Goal: Task Accomplishment & Management: Complete application form

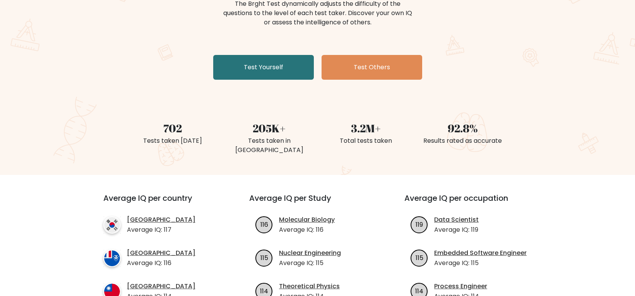
scroll to position [116, 0]
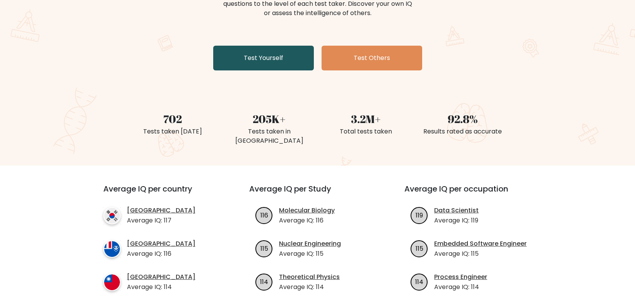
click at [261, 63] on link "Test Yourself" at bounding box center [263, 58] width 101 height 25
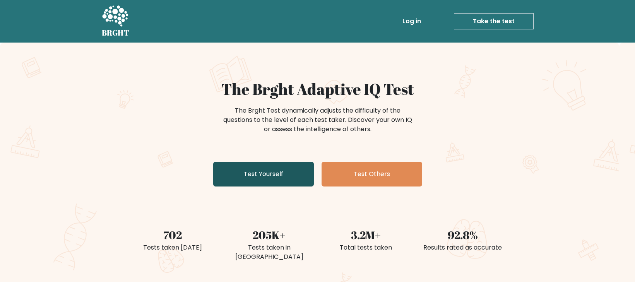
click at [273, 177] on link "Test Yourself" at bounding box center [263, 174] width 101 height 25
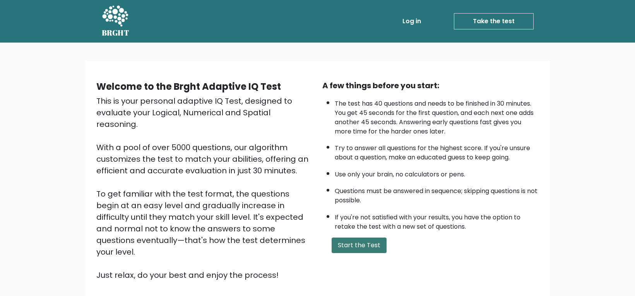
click at [369, 243] on button "Start the Test" at bounding box center [359, 245] width 55 height 15
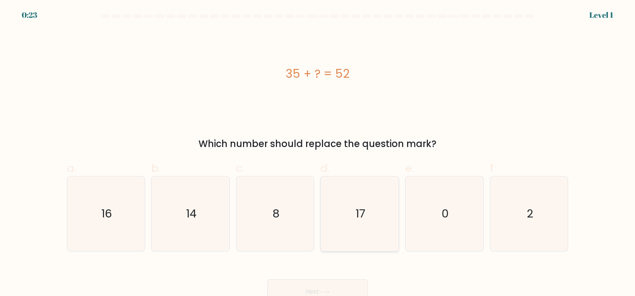
drag, startPoint x: 380, startPoint y: 215, endPoint x: 376, endPoint y: 211, distance: 5.5
click at [379, 215] on icon "17" at bounding box center [359, 214] width 75 height 75
click at [318, 153] on input "d. 17" at bounding box center [318, 150] width 0 height 5
radio input "true"
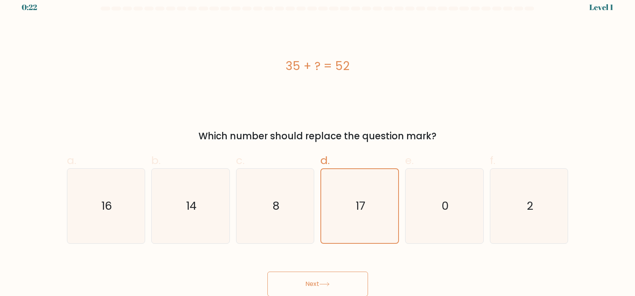
scroll to position [8, 0]
click at [321, 290] on button "Next" at bounding box center [317, 283] width 101 height 25
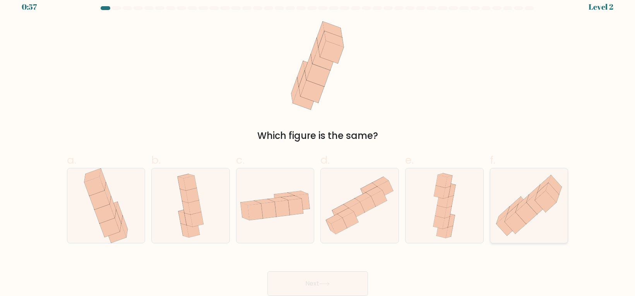
click at [499, 211] on icon at bounding box center [529, 205] width 78 height 68
click at [318, 145] on input "f." at bounding box center [318, 142] width 0 height 5
radio input "true"
click at [325, 290] on button "Next" at bounding box center [317, 283] width 101 height 25
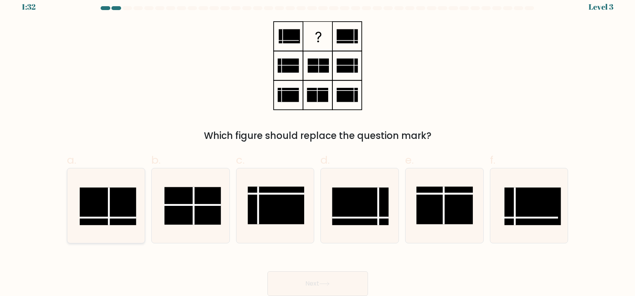
click at [99, 212] on rect at bounding box center [108, 206] width 57 height 38
click at [318, 145] on input "a." at bounding box center [318, 142] width 0 height 5
radio input "true"
click at [289, 283] on button "Next" at bounding box center [317, 283] width 101 height 25
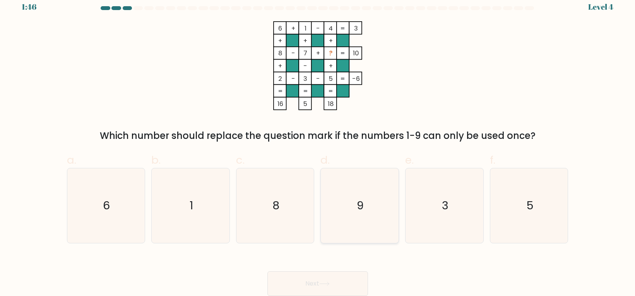
click at [362, 236] on icon "9" at bounding box center [359, 205] width 75 height 75
click at [318, 145] on input "d. 9" at bounding box center [318, 142] width 0 height 5
radio input "true"
click at [338, 284] on button "Next" at bounding box center [317, 283] width 101 height 25
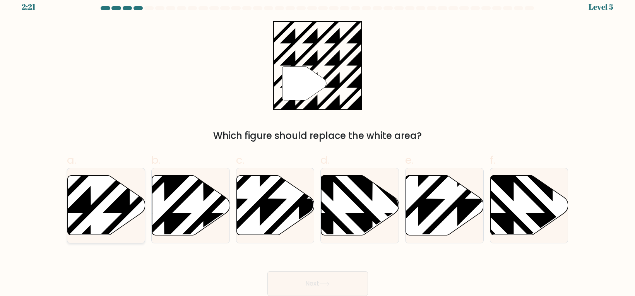
click at [93, 204] on icon at bounding box center [129, 174] width 157 height 157
click at [318, 145] on input "a." at bounding box center [318, 142] width 0 height 5
radio input "true"
click at [336, 279] on button "Next" at bounding box center [317, 283] width 101 height 25
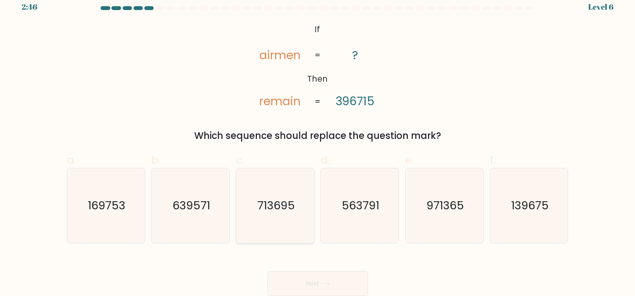
click at [278, 185] on icon "713695" at bounding box center [275, 205] width 75 height 75
click at [318, 145] on input "c. 713695" at bounding box center [318, 142] width 0 height 5
radio input "true"
click at [318, 277] on button "Next" at bounding box center [317, 283] width 101 height 25
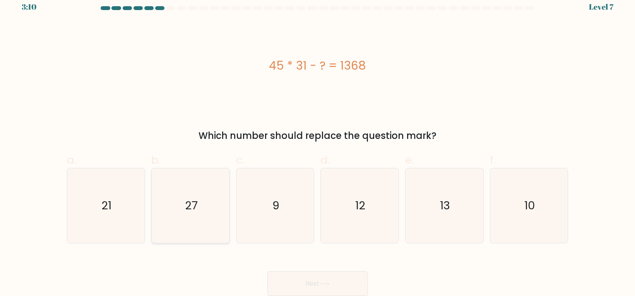
click at [187, 204] on text "27" at bounding box center [191, 205] width 13 height 15
click at [318, 145] on input "b. 27" at bounding box center [318, 142] width 0 height 5
radio input "true"
click at [301, 285] on button "Next" at bounding box center [317, 283] width 101 height 25
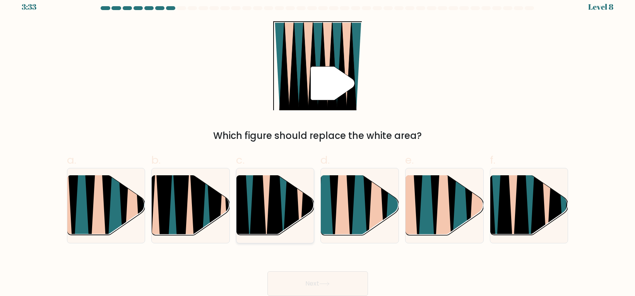
click at [255, 208] on icon at bounding box center [257, 176] width 17 height 156
click at [318, 145] on input "c." at bounding box center [318, 142] width 0 height 5
radio input "true"
click at [313, 284] on button "Next" at bounding box center [317, 283] width 101 height 25
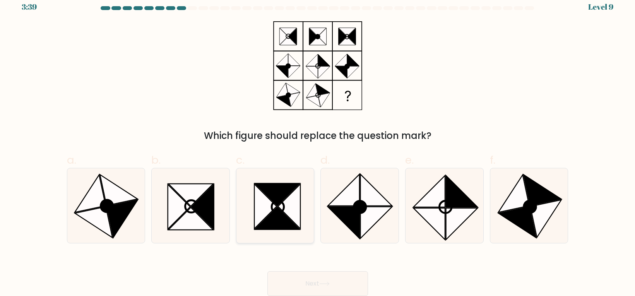
click at [276, 222] on icon at bounding box center [277, 218] width 45 height 22
click at [318, 145] on input "c." at bounding box center [318, 142] width 0 height 5
radio input "true"
click at [328, 288] on button "Next" at bounding box center [317, 283] width 101 height 25
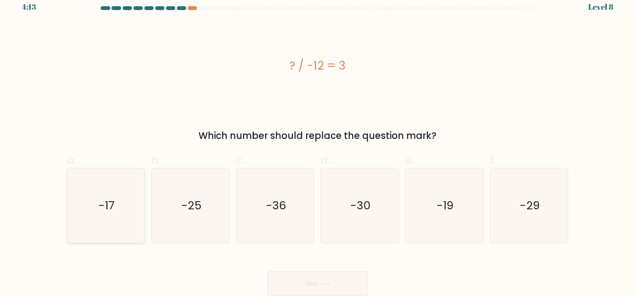
click at [125, 206] on icon "-17" at bounding box center [106, 205] width 75 height 75
click at [318, 145] on input "a. -17" at bounding box center [318, 142] width 0 height 5
radio input "true"
click at [308, 286] on button "Next" at bounding box center [317, 283] width 101 height 25
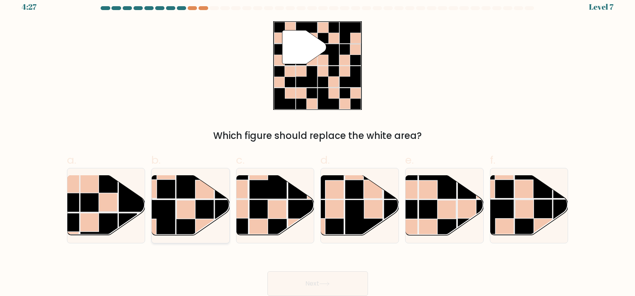
click at [194, 191] on rect at bounding box center [195, 180] width 38 height 38
click at [318, 145] on input "b." at bounding box center [318, 142] width 0 height 5
radio input "true"
click at [339, 278] on button "Next" at bounding box center [317, 283] width 101 height 25
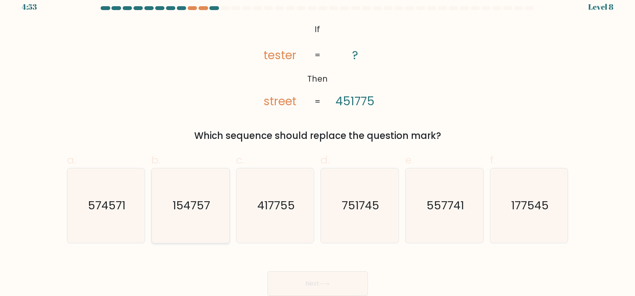
click at [191, 201] on text "154757" at bounding box center [192, 205] width 38 height 15
click at [318, 145] on input "b. 154757" at bounding box center [318, 142] width 0 height 5
radio input "true"
click at [305, 283] on button "Next" at bounding box center [317, 283] width 101 height 25
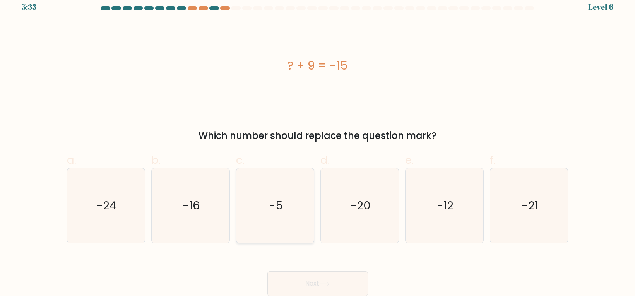
click at [279, 206] on text "-5" at bounding box center [276, 205] width 14 height 15
click at [318, 145] on input "c. -5" at bounding box center [318, 142] width 0 height 5
radio input "true"
click at [336, 276] on button "Next" at bounding box center [317, 283] width 101 height 25
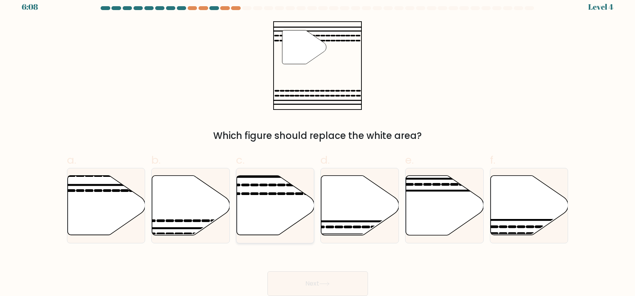
click at [259, 220] on icon at bounding box center [276, 206] width 78 height 60
click at [318, 145] on input "c." at bounding box center [318, 142] width 0 height 5
radio input "true"
click at [310, 277] on button "Next" at bounding box center [317, 283] width 101 height 25
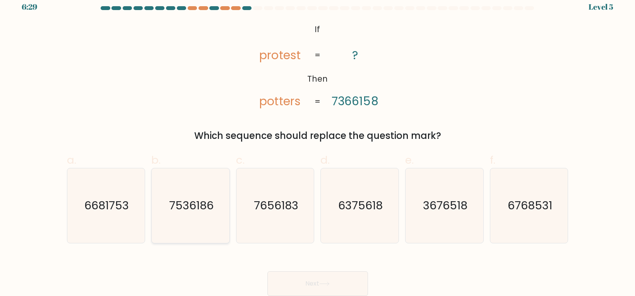
click at [185, 210] on text "7536186" at bounding box center [191, 205] width 45 height 15
click at [318, 145] on input "b. 7536186" at bounding box center [318, 142] width 0 height 5
radio input "true"
click at [327, 282] on icon at bounding box center [324, 284] width 10 height 4
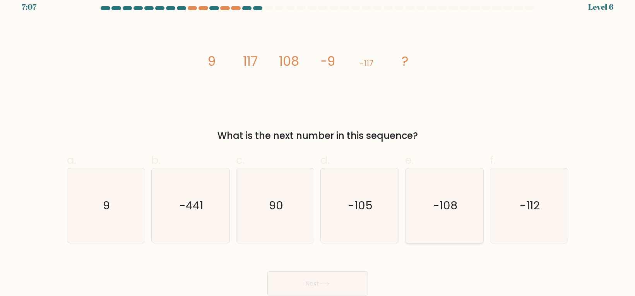
click at [469, 226] on icon "-108" at bounding box center [444, 205] width 75 height 75
click at [318, 145] on input "e. -108" at bounding box center [318, 142] width 0 height 5
radio input "true"
click at [301, 285] on button "Next" at bounding box center [317, 283] width 101 height 25
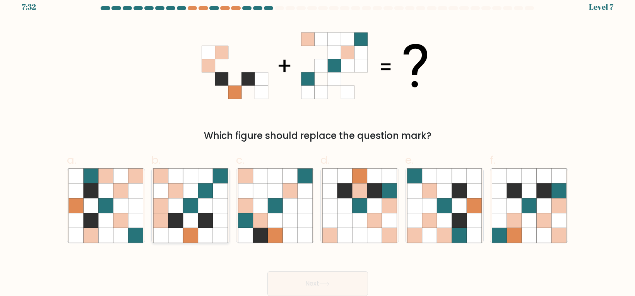
click at [189, 186] on icon at bounding box center [190, 190] width 15 height 15
click at [318, 145] on input "b." at bounding box center [318, 142] width 0 height 5
radio input "true"
click at [341, 277] on button "Next" at bounding box center [317, 283] width 101 height 25
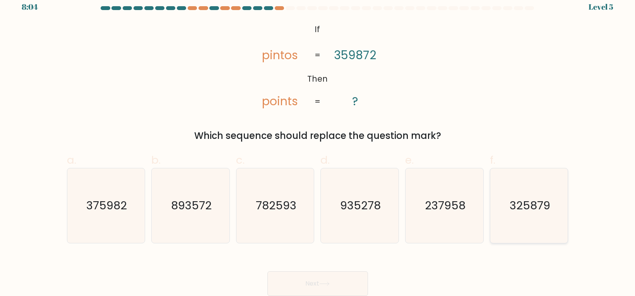
drag, startPoint x: 506, startPoint y: 219, endPoint x: 497, endPoint y: 219, distance: 9.7
click at [507, 219] on icon "325879" at bounding box center [529, 205] width 75 height 75
click at [318, 145] on input "f. 325879" at bounding box center [318, 142] width 0 height 5
radio input "true"
click at [310, 279] on button "Next" at bounding box center [317, 283] width 101 height 25
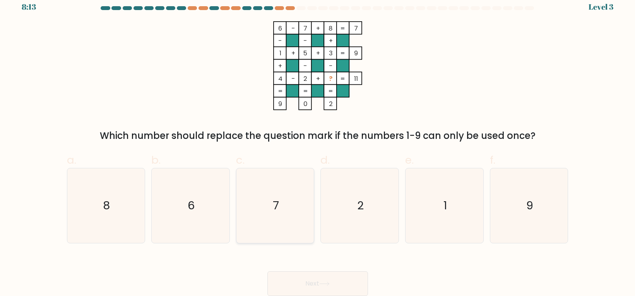
click at [288, 220] on icon "7" at bounding box center [275, 205] width 75 height 75
click at [318, 145] on input "c. 7" at bounding box center [318, 142] width 0 height 5
radio input "true"
click at [311, 285] on button "Next" at bounding box center [317, 283] width 101 height 25
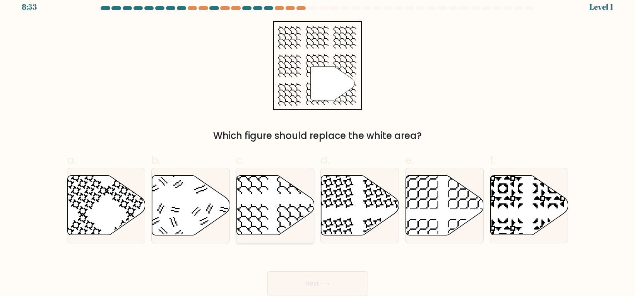
click at [265, 186] on icon at bounding box center [248, 174] width 40 height 40
click at [318, 145] on input "c." at bounding box center [318, 142] width 0 height 5
radio input "true"
click at [319, 283] on button "Next" at bounding box center [317, 283] width 101 height 25
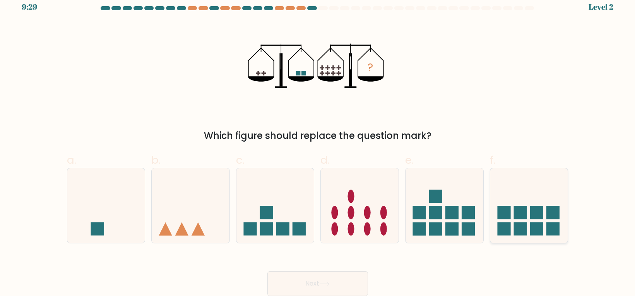
click at [522, 213] on rect at bounding box center [520, 212] width 13 height 13
click at [318, 145] on input "f." at bounding box center [318, 142] width 0 height 5
radio input "true"
click at [315, 288] on button "Next" at bounding box center [317, 283] width 101 height 25
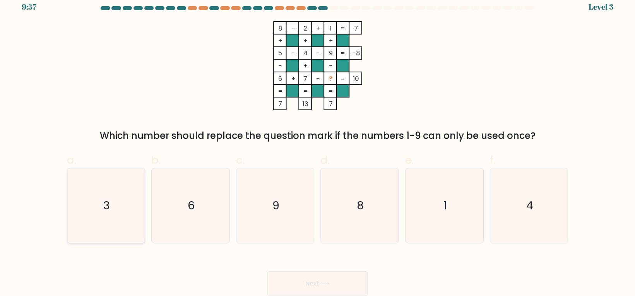
click at [116, 211] on icon "3" at bounding box center [106, 205] width 75 height 75
click at [318, 145] on input "a. 3" at bounding box center [318, 142] width 0 height 5
radio input "true"
click at [338, 276] on button "Next" at bounding box center [317, 283] width 101 height 25
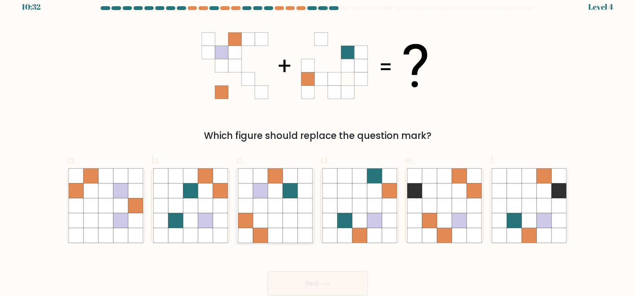
click at [297, 227] on icon at bounding box center [290, 220] width 15 height 15
click at [318, 145] on input "c." at bounding box center [318, 142] width 0 height 5
radio input "true"
click at [320, 288] on button "Next" at bounding box center [317, 283] width 101 height 25
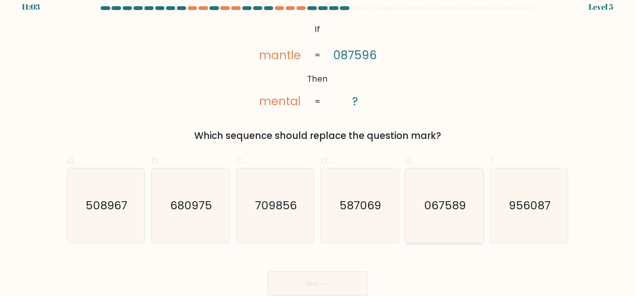
click at [467, 216] on icon "067589" at bounding box center [444, 205] width 75 height 75
click at [318, 145] on input "e. 067589" at bounding box center [318, 142] width 0 height 5
radio input "true"
click at [326, 283] on icon at bounding box center [324, 284] width 10 height 4
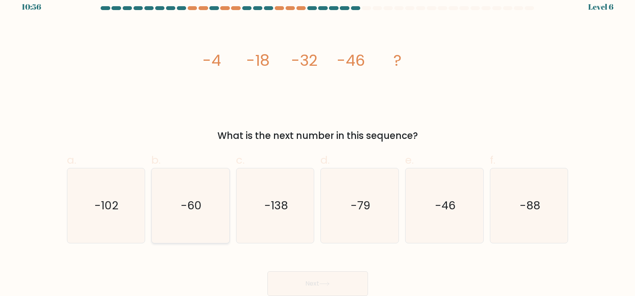
click at [206, 211] on icon "-60" at bounding box center [190, 205] width 75 height 75
click at [318, 145] on input "b. -60" at bounding box center [318, 142] width 0 height 5
radio input "true"
click at [357, 279] on button "Next" at bounding box center [317, 283] width 101 height 25
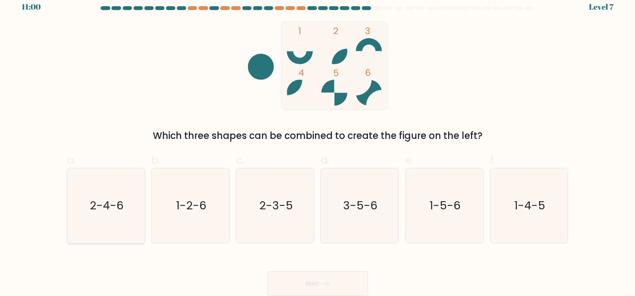
click at [130, 235] on icon "2-4-6" at bounding box center [106, 205] width 75 height 75
click at [318, 145] on input "a. 2-4-6" at bounding box center [318, 142] width 0 height 5
radio input "true"
click at [327, 280] on button "Next" at bounding box center [317, 283] width 101 height 25
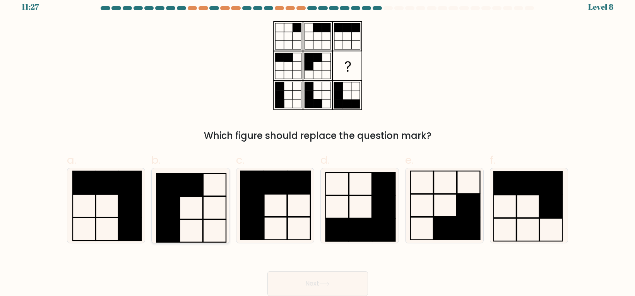
click at [186, 239] on icon at bounding box center [190, 205] width 75 height 75
click at [318, 145] on input "b." at bounding box center [318, 142] width 0 height 5
radio input "true"
click at [337, 289] on button "Next" at bounding box center [317, 283] width 101 height 25
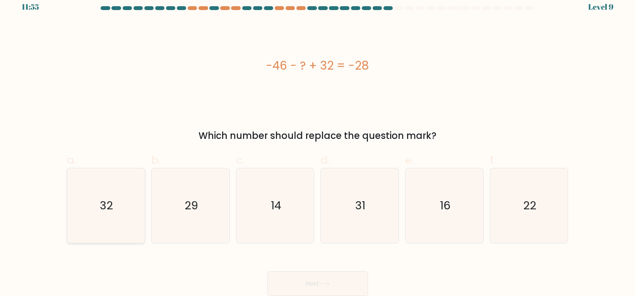
click at [125, 206] on icon "32" at bounding box center [106, 205] width 75 height 75
click at [318, 145] on input "a. 32" at bounding box center [318, 142] width 0 height 5
radio input "true"
click at [346, 287] on button "Next" at bounding box center [317, 283] width 101 height 25
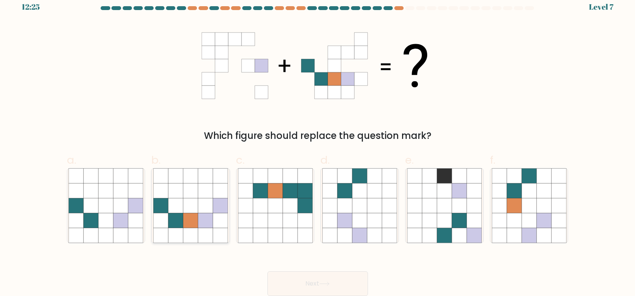
click at [175, 202] on icon at bounding box center [175, 205] width 15 height 15
click at [318, 145] on input "b." at bounding box center [318, 142] width 0 height 5
radio input "true"
click at [352, 280] on button "Next" at bounding box center [317, 283] width 101 height 25
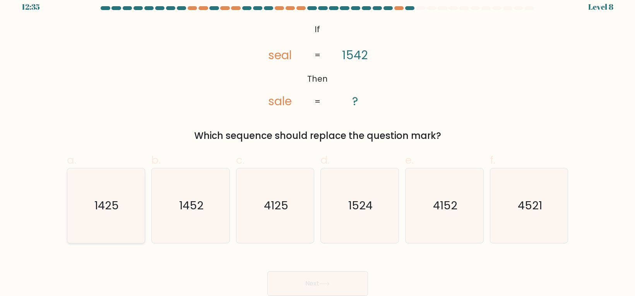
click at [106, 213] on text "1425" at bounding box center [106, 205] width 24 height 15
click at [318, 145] on input "a. 1425" at bounding box center [318, 142] width 0 height 5
radio input "true"
click at [344, 290] on button "Next" at bounding box center [317, 283] width 101 height 25
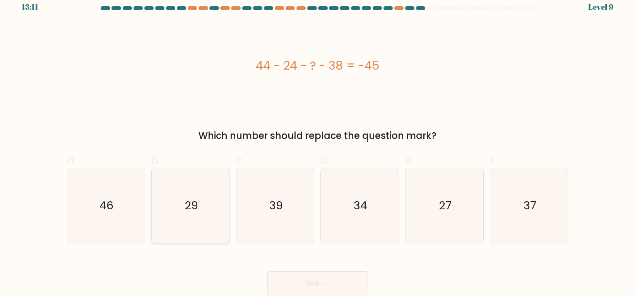
click at [180, 210] on icon "29" at bounding box center [190, 205] width 75 height 75
click at [318, 145] on input "b. 29" at bounding box center [318, 142] width 0 height 5
radio input "true"
drag, startPoint x: 346, startPoint y: 286, endPoint x: 340, endPoint y: 282, distance: 7.0
click at [346, 285] on button "Next" at bounding box center [317, 283] width 101 height 25
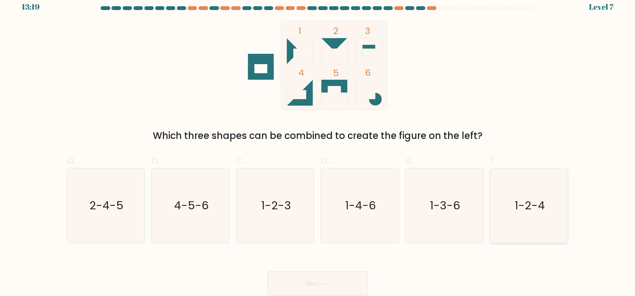
click at [517, 220] on icon "1-2-4" at bounding box center [529, 205] width 75 height 75
click at [318, 145] on input "f. 1-2-4" at bounding box center [318, 142] width 0 height 5
radio input "true"
click at [300, 290] on button "Next" at bounding box center [317, 283] width 101 height 25
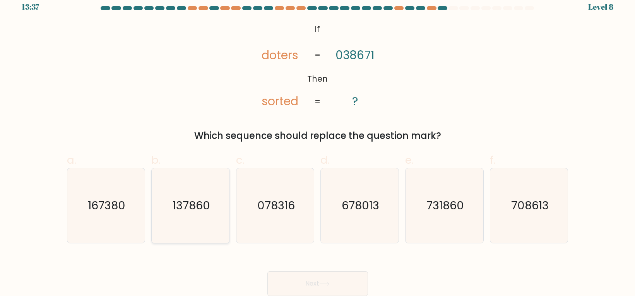
click at [211, 204] on icon "137860" at bounding box center [190, 205] width 75 height 75
click at [318, 145] on input "b. 137860" at bounding box center [318, 142] width 0 height 5
radio input "true"
click at [328, 278] on button "Next" at bounding box center [317, 283] width 101 height 25
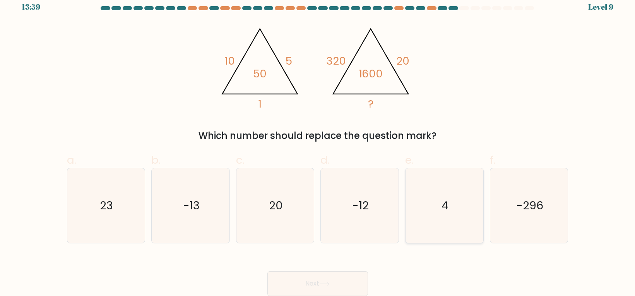
click at [456, 210] on icon "4" at bounding box center [444, 205] width 75 height 75
click at [318, 145] on input "e. 4" at bounding box center [318, 142] width 0 height 5
radio input "true"
click at [302, 278] on button "Next" at bounding box center [317, 283] width 101 height 25
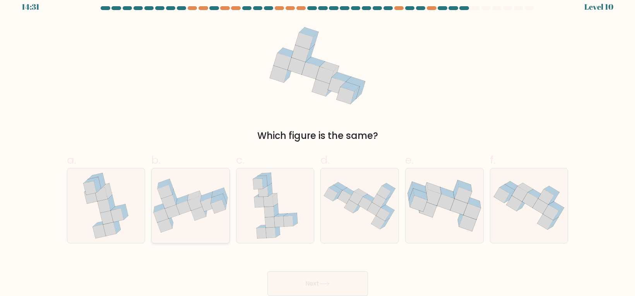
click at [190, 202] on icon at bounding box center [194, 204] width 15 height 14
click at [318, 145] on input "b." at bounding box center [318, 142] width 0 height 5
radio input "true"
click at [304, 278] on button "Next" at bounding box center [317, 283] width 101 height 25
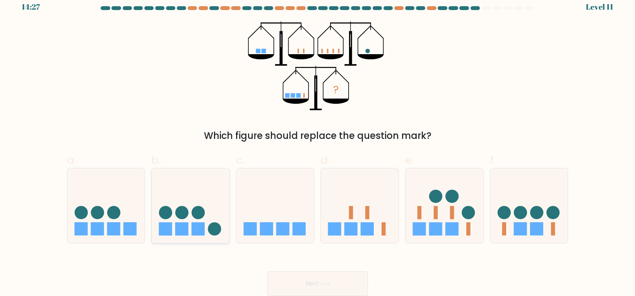
drag, startPoint x: 175, startPoint y: 215, endPoint x: 180, endPoint y: 219, distance: 7.2
click at [175, 215] on icon at bounding box center [191, 205] width 78 height 64
click at [318, 145] on input "b." at bounding box center [318, 142] width 0 height 5
radio input "true"
click at [334, 281] on button "Next" at bounding box center [317, 283] width 101 height 25
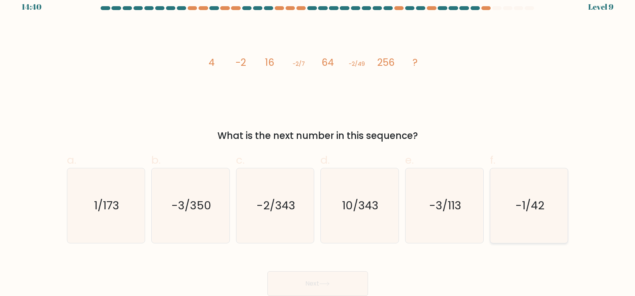
click at [552, 207] on icon "-1/42" at bounding box center [529, 205] width 75 height 75
click at [318, 145] on input "f. -1/42" at bounding box center [318, 142] width 0 height 5
radio input "true"
click at [301, 273] on button "Next" at bounding box center [317, 283] width 101 height 25
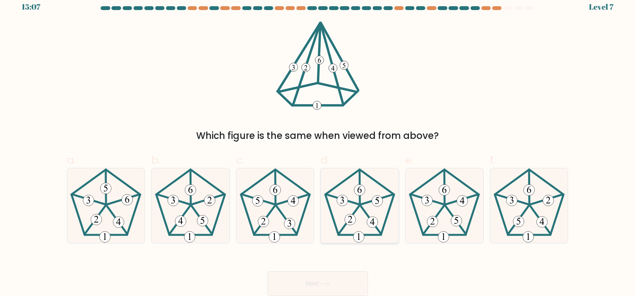
click at [354, 218] on 633 at bounding box center [350, 219] width 11 height 11
click at [318, 145] on input "d." at bounding box center [318, 142] width 0 height 5
radio input "true"
click at [317, 285] on button "Next" at bounding box center [317, 283] width 101 height 25
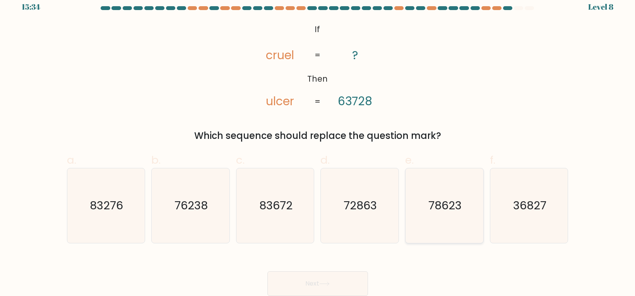
click at [443, 205] on text "78623" at bounding box center [445, 205] width 33 height 15
click at [318, 145] on input "e. 78623" at bounding box center [318, 142] width 0 height 5
radio input "true"
click at [309, 275] on button "Next" at bounding box center [317, 283] width 101 height 25
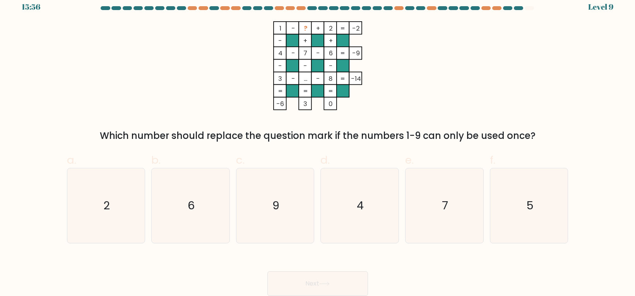
click at [556, 56] on div "1 - ? + 2 -2 - + + 4 - 7 - 6 -9 - - - 3 - ... - 8 = -14 = = = = -6 3 0 = Which …" at bounding box center [317, 82] width 511 height 122
click at [102, 199] on icon "2" at bounding box center [106, 205] width 75 height 75
click at [318, 145] on input "a. 2" at bounding box center [318, 142] width 0 height 5
radio input "true"
click at [312, 285] on button "Next" at bounding box center [317, 283] width 101 height 25
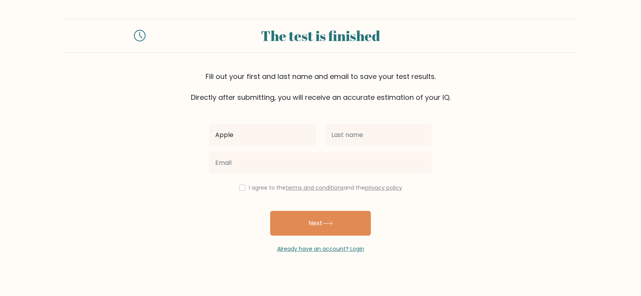
type input "Apple"
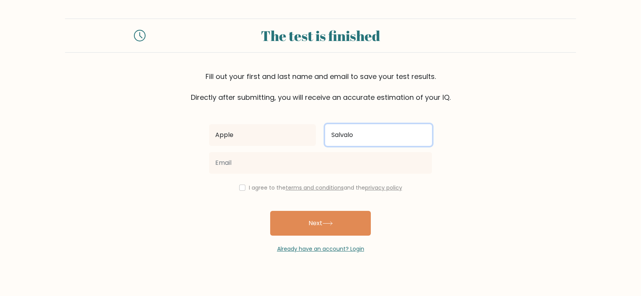
type input "Salvaloza"
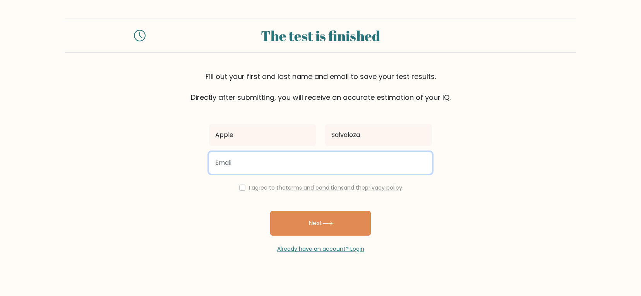
type input "A"
type input "[EMAIL_ADDRESS][DOMAIN_NAME]"
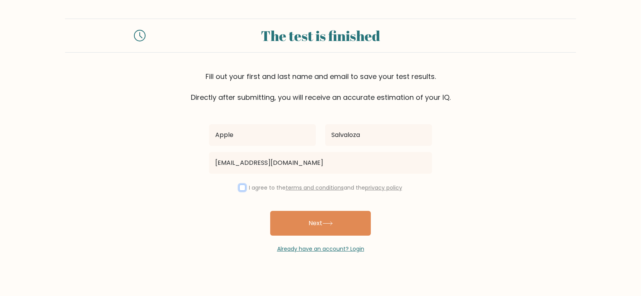
click at [242, 185] on input "checkbox" at bounding box center [242, 188] width 6 height 6
checkbox input "true"
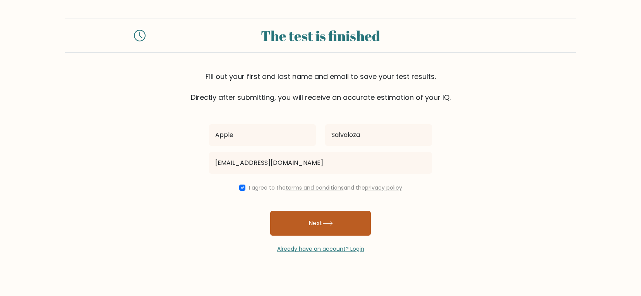
click at [302, 220] on button "Next" at bounding box center [320, 223] width 101 height 25
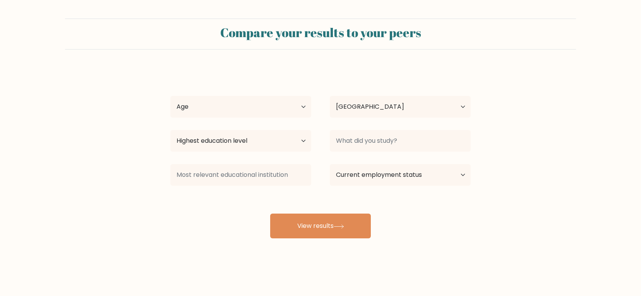
select select "PH"
click at [204, 106] on select "Age Under [DEMOGRAPHIC_DATA] [DEMOGRAPHIC_DATA] [DEMOGRAPHIC_DATA] [DEMOGRAPHIC…" at bounding box center [240, 107] width 141 height 22
drag, startPoint x: 485, startPoint y: 225, endPoint x: 462, endPoint y: 223, distance: 22.5
click at [485, 225] on form "Compare your results to your peers Apple Salvaloza Age Under [DEMOGRAPHIC_DATA]…" at bounding box center [320, 129] width 641 height 220
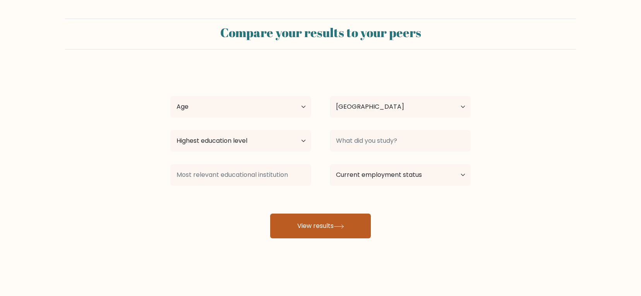
click at [327, 226] on button "View results" at bounding box center [320, 226] width 101 height 25
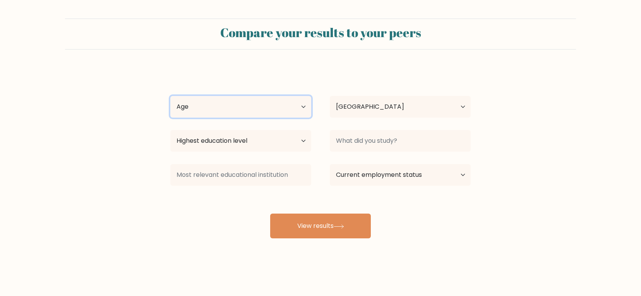
click at [244, 109] on select "Age Under [DEMOGRAPHIC_DATA] [DEMOGRAPHIC_DATA] [DEMOGRAPHIC_DATA] [DEMOGRAPHIC…" at bounding box center [240, 107] width 141 height 22
select select "25_34"
click at [170, 96] on select "Age Under [DEMOGRAPHIC_DATA] [DEMOGRAPHIC_DATA] [DEMOGRAPHIC_DATA] [DEMOGRAPHIC…" at bounding box center [240, 107] width 141 height 22
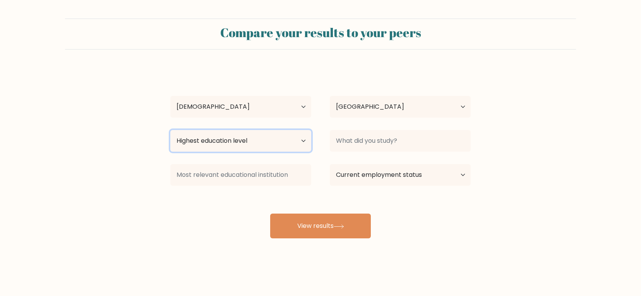
click at [216, 145] on select "Highest education level No schooling Primary Lower Secondary Upper Secondary Oc…" at bounding box center [240, 141] width 141 height 22
select select "bachelors_degree"
click at [170, 130] on select "Highest education level No schooling Primary Lower Secondary Upper Secondary Oc…" at bounding box center [240, 141] width 141 height 22
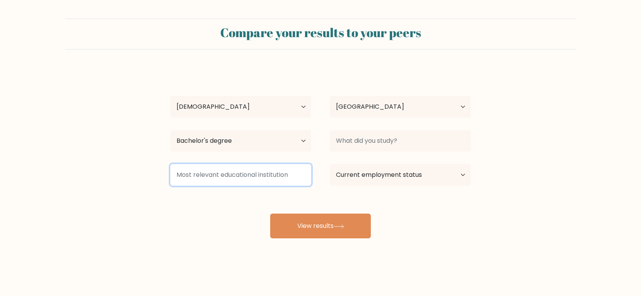
click at [209, 176] on input at bounding box center [240, 175] width 141 height 22
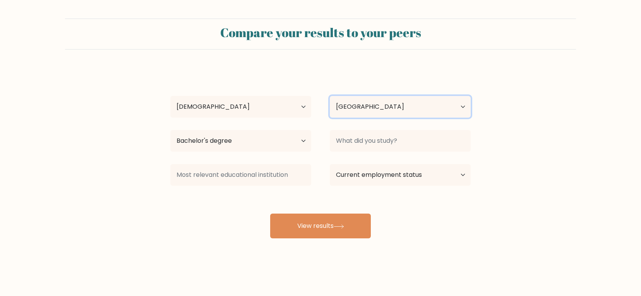
click at [360, 106] on select "Country [GEOGRAPHIC_DATA] [GEOGRAPHIC_DATA] [GEOGRAPHIC_DATA] [US_STATE] [GEOGR…" at bounding box center [400, 107] width 141 height 22
click at [363, 101] on select "Country [GEOGRAPHIC_DATA] [GEOGRAPHIC_DATA] [GEOGRAPHIC_DATA] [US_STATE] [GEOGR…" at bounding box center [400, 107] width 141 height 22
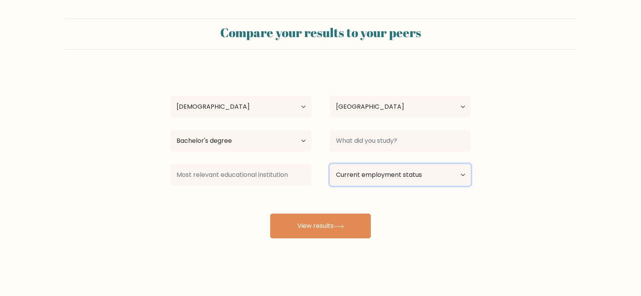
click at [398, 175] on select "Current employment status Employed Student Retired Other / prefer not to answer" at bounding box center [400, 175] width 141 height 22
click at [521, 192] on form "Compare your results to your peers Apple Salvaloza Age Under [DEMOGRAPHIC_DATA]…" at bounding box center [320, 129] width 641 height 220
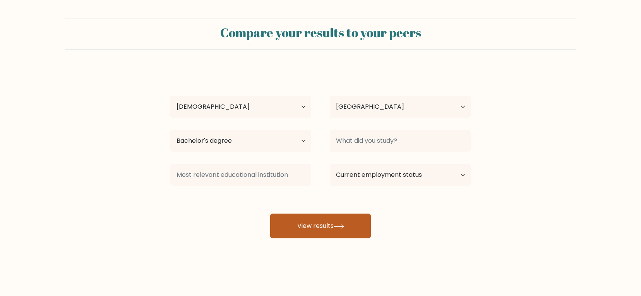
click at [319, 235] on button "View results" at bounding box center [320, 226] width 101 height 25
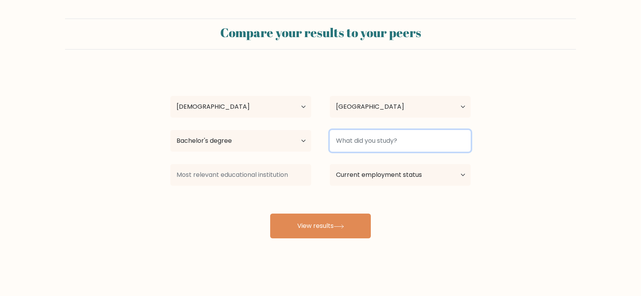
click at [380, 139] on input at bounding box center [400, 141] width 141 height 22
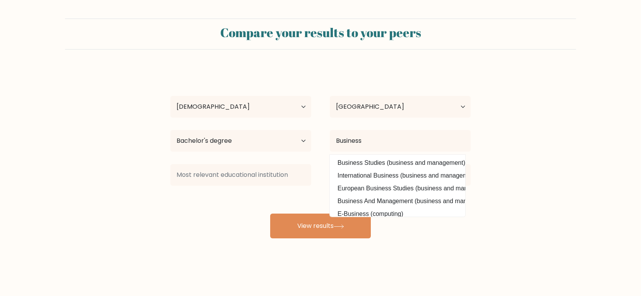
click at [372, 161] on option "Business Studies (business and management)" at bounding box center [398, 163] width 132 height 12
type input "Business Studies"
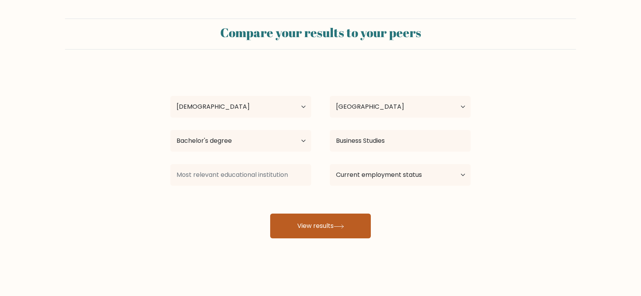
click at [355, 221] on button "View results" at bounding box center [320, 226] width 101 height 25
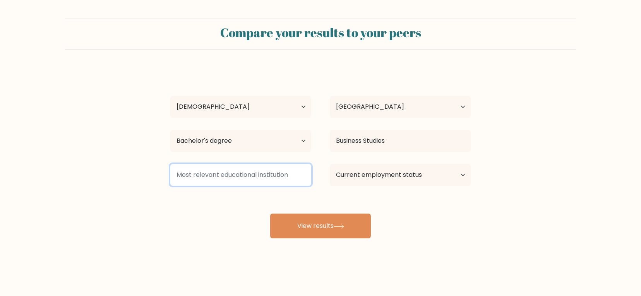
click at [244, 180] on input at bounding box center [240, 175] width 141 height 22
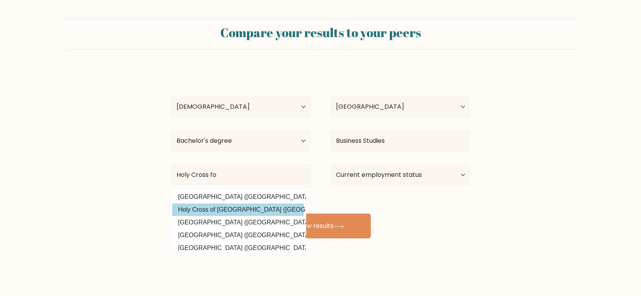
click at [259, 214] on option "Holy Cross of [GEOGRAPHIC_DATA] ([GEOGRAPHIC_DATA])" at bounding box center [238, 210] width 132 height 12
type input "Holy Cross of [GEOGRAPHIC_DATA]"
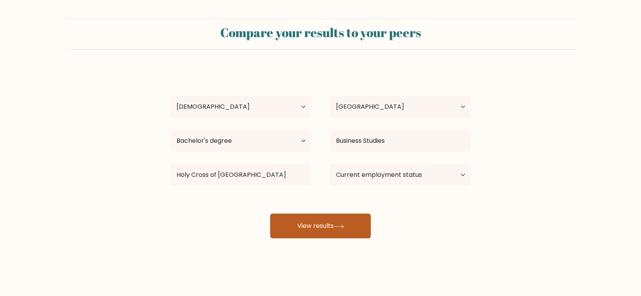
click at [336, 228] on button "View results" at bounding box center [320, 226] width 101 height 25
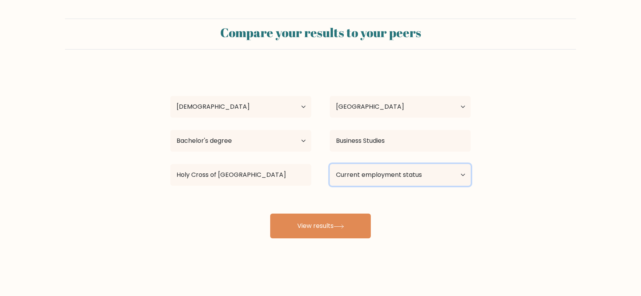
click at [383, 171] on select "Current employment status Employed Student Retired Other / prefer not to answer" at bounding box center [400, 175] width 141 height 22
select select "other"
click at [330, 164] on select "Current employment status Employed Student Retired Other / prefer not to answer" at bounding box center [400, 175] width 141 height 22
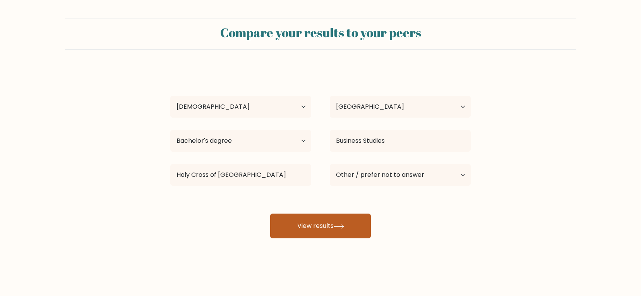
click at [344, 228] on icon at bounding box center [339, 227] width 10 height 4
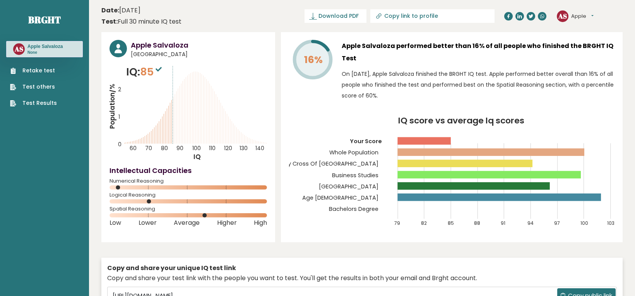
click at [592, 18] on button "Apple" at bounding box center [582, 16] width 22 height 8
click at [589, 63] on link "Logout" at bounding box center [591, 60] width 39 height 11
